Goal: Find specific page/section: Find specific page/section

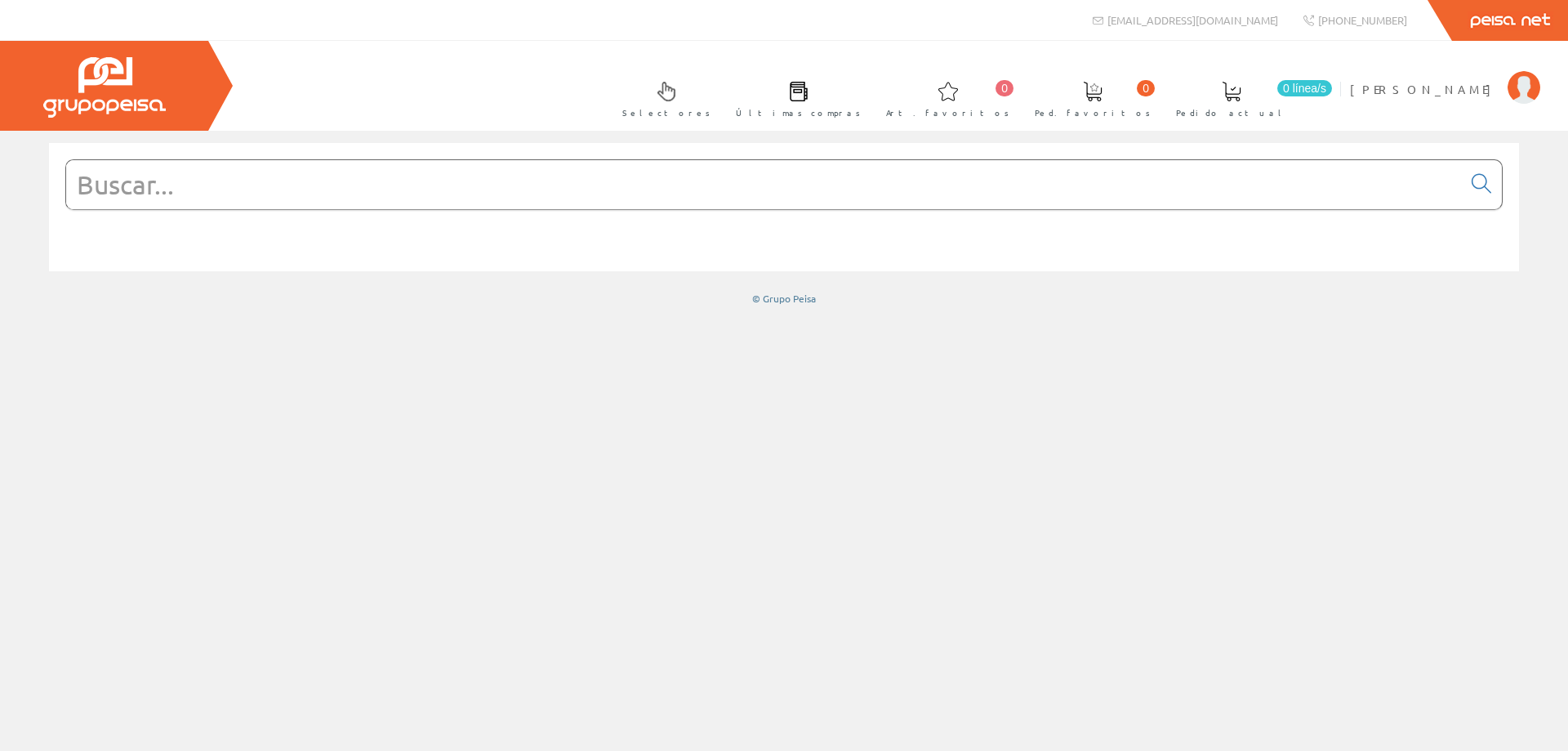
click at [372, 192] on input "text" at bounding box center [763, 184] width 1396 height 49
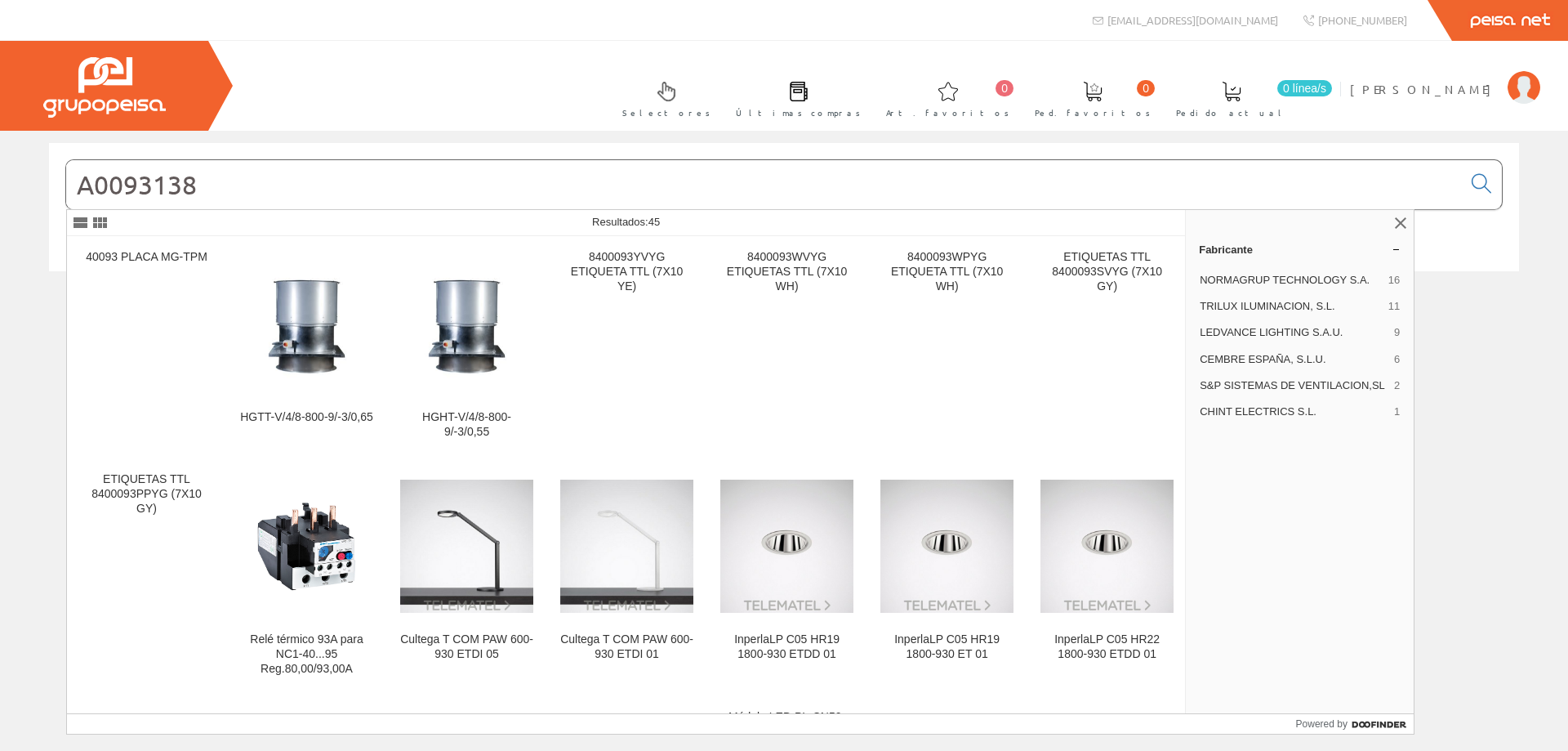
type input "A0093138"
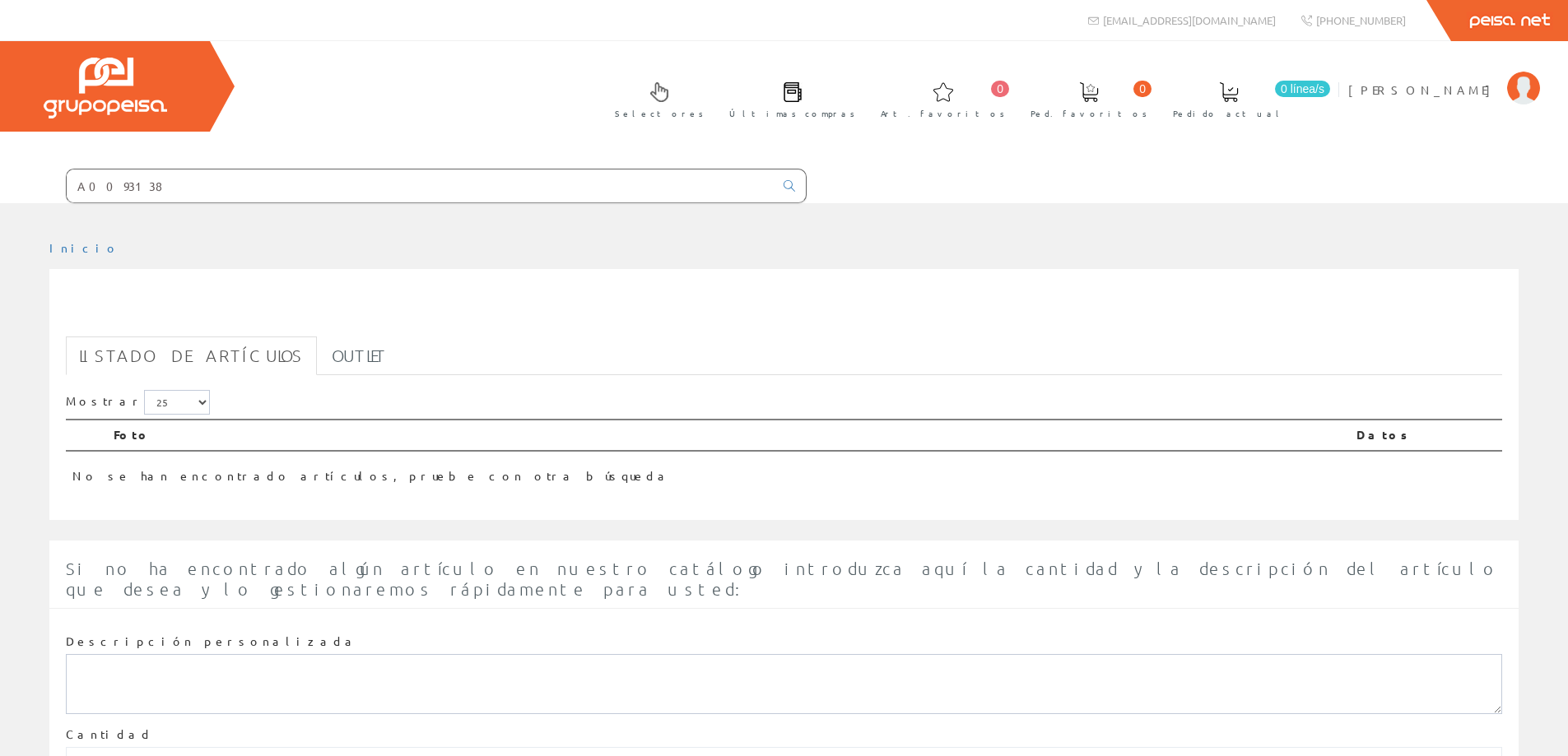
drag, startPoint x: 266, startPoint y: 175, endPoint x: 0, endPoint y: 184, distance: 266.2
click at [0, 184] on form "A0093138" at bounding box center [403, 186] width 806 height 34
click at [764, 184] on input "A0093138" at bounding box center [420, 186] width 707 height 33
drag, startPoint x: 764, startPoint y: 184, endPoint x: 71, endPoint y: 276, distance: 699.1
click at [71, 276] on div "A0093138 Peisa Net 0" at bounding box center [784, 446] width 1568 height 891
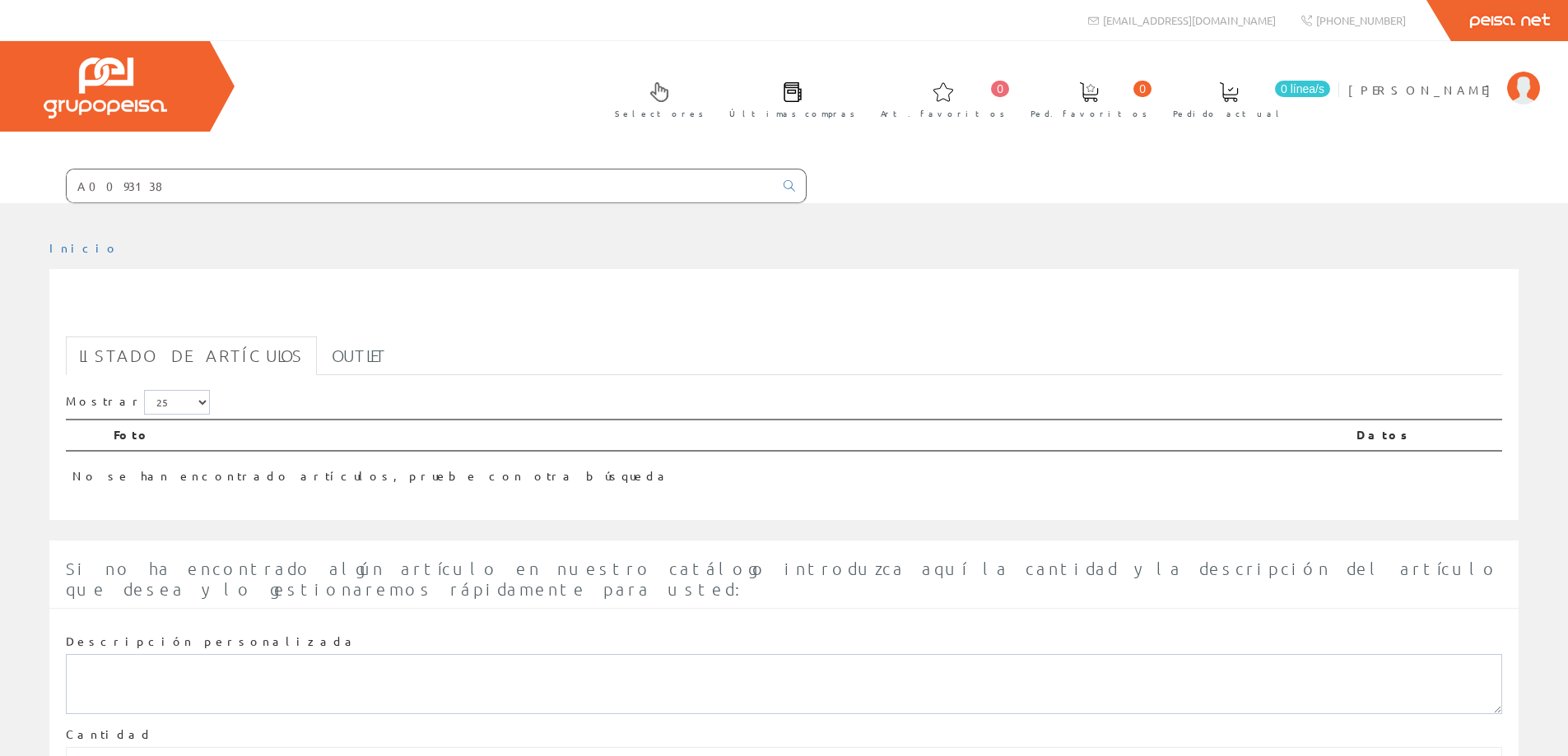
paste input "RMARIO MODULOS 195X100X42 PUERTA METALICA 90X150"
type input "ARMARIO MODULOS 195X100X42 PUERTA METALICA 90X150"
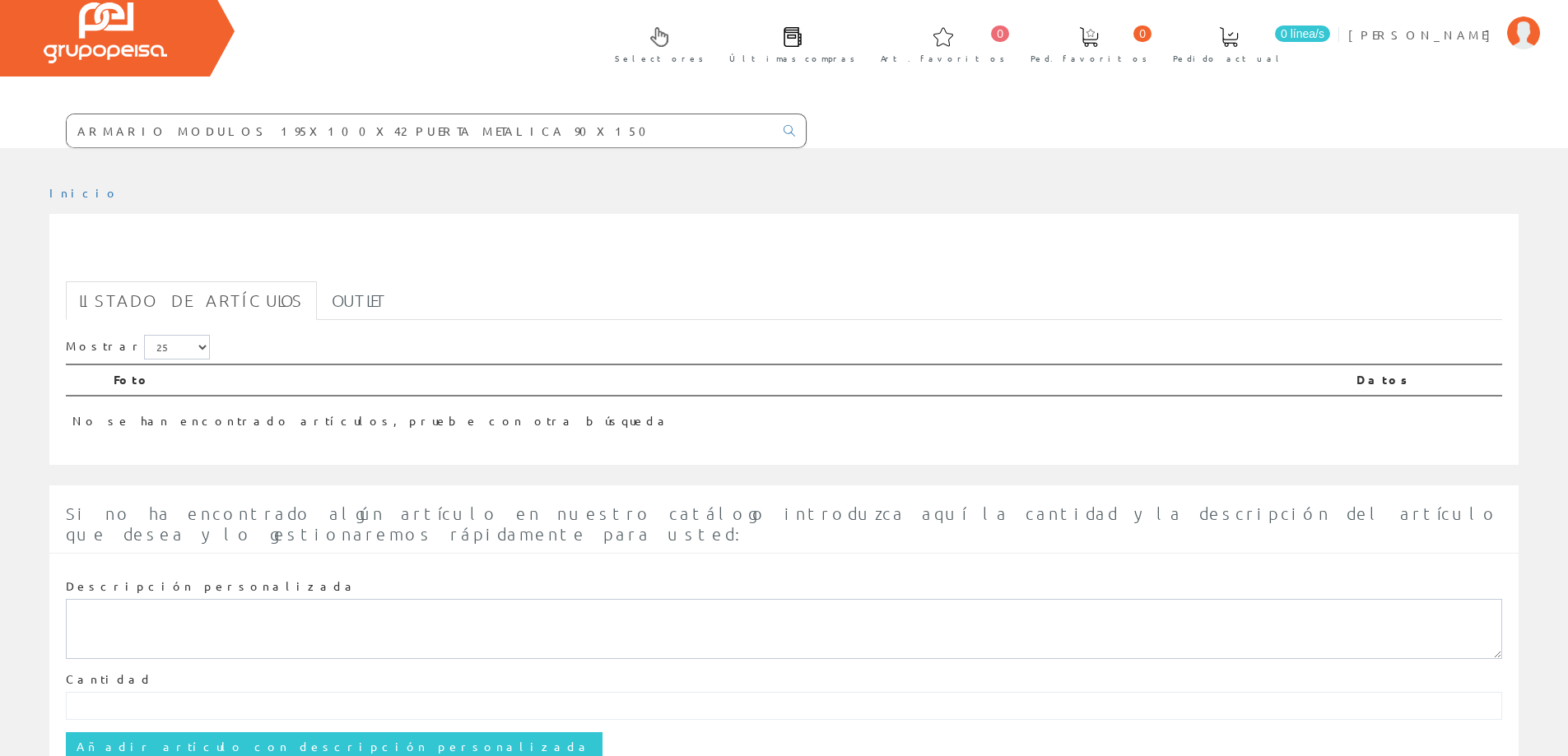
scroll to position [116, 0]
